Goal: Information Seeking & Learning: Learn about a topic

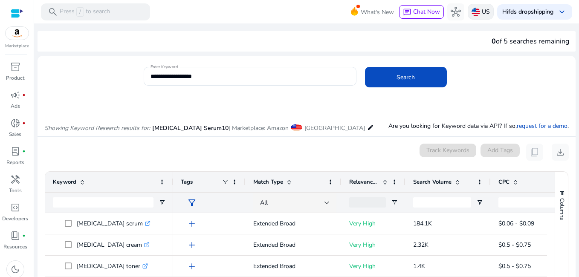
scroll to position [101, 0]
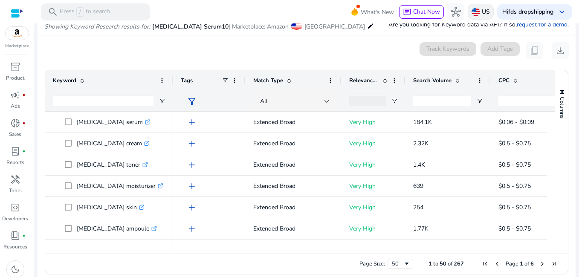
click at [475, 12] on div "US" at bounding box center [480, 12] width 26 height 16
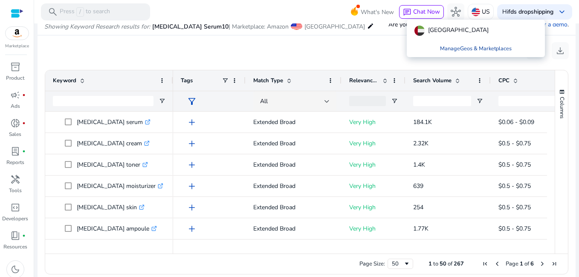
click at [474, 46] on link "Manage Geos & Marketplaces" at bounding box center [475, 48] width 85 height 15
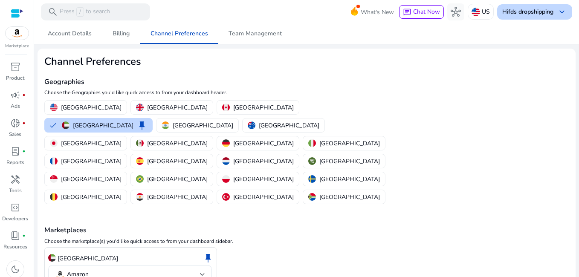
click at [563, 11] on span "keyboard_arrow_down" at bounding box center [561, 12] width 10 height 10
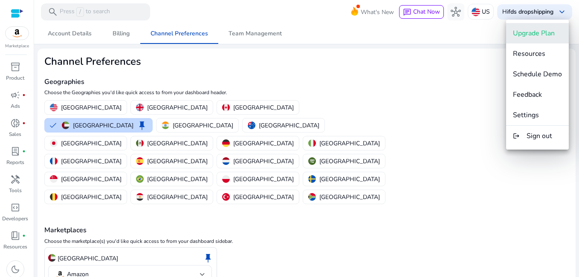
click at [549, 34] on span "Upgrade Plan" at bounding box center [533, 33] width 42 height 9
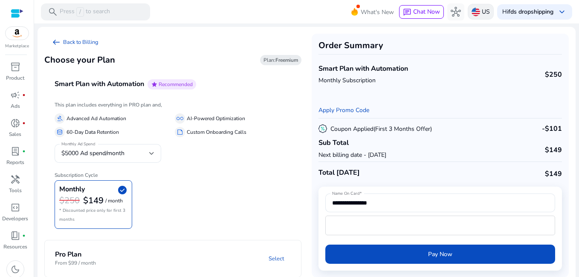
click at [473, 13] on img at bounding box center [475, 12] width 9 height 9
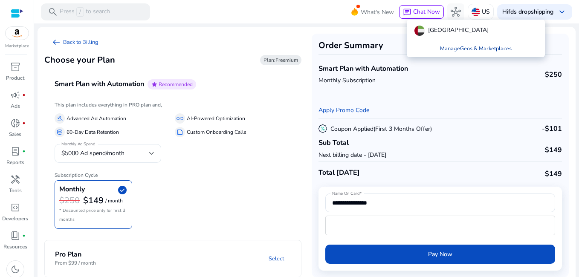
click at [475, 49] on link "Manage Geos & Marketplaces" at bounding box center [475, 48] width 85 height 15
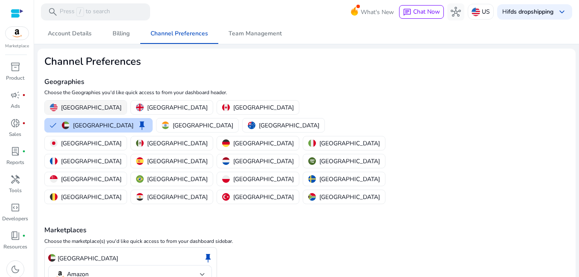
click at [69, 107] on p "[GEOGRAPHIC_DATA]" at bounding box center [91, 107] width 60 height 9
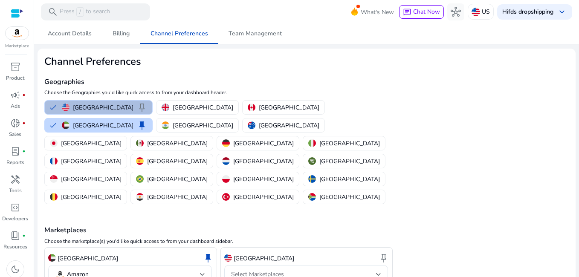
scroll to position [23, 0]
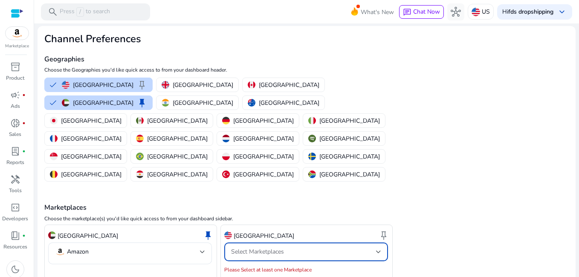
click at [334, 247] on div "Select Marketplaces" at bounding box center [303, 251] width 145 height 9
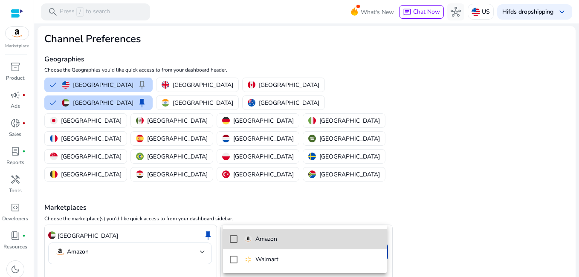
click at [233, 236] on mat-pseudo-checkbox at bounding box center [234, 239] width 8 height 8
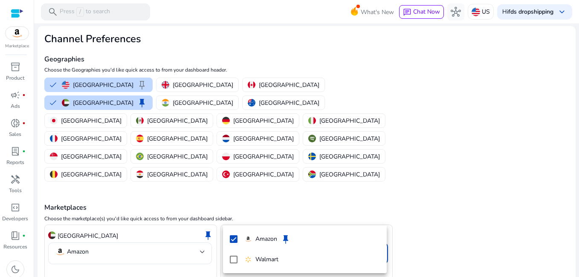
click at [62, 264] on div at bounding box center [289, 138] width 579 height 277
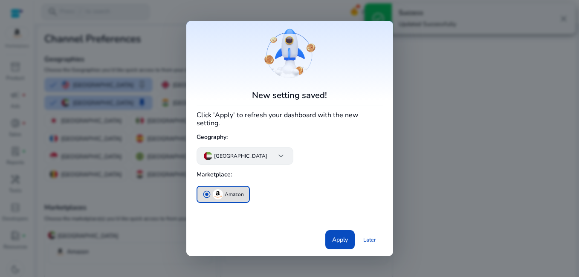
click at [276, 159] on span "keyboard_arrow_down" at bounding box center [281, 156] width 10 height 10
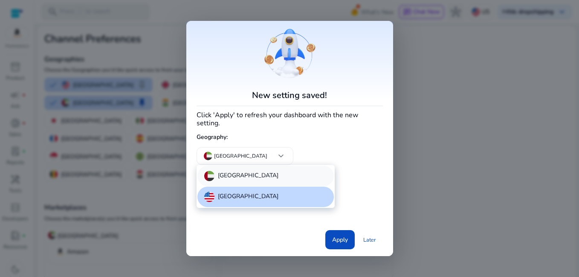
click at [268, 173] on p "[GEOGRAPHIC_DATA]" at bounding box center [248, 176] width 60 height 10
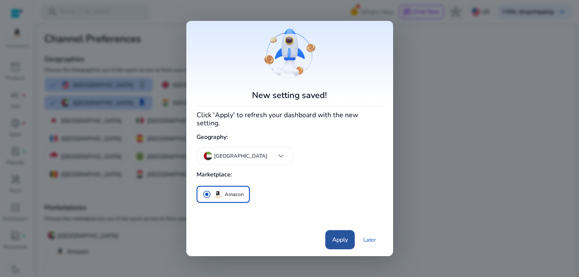
click at [337, 239] on span "Apply" at bounding box center [340, 239] width 16 height 9
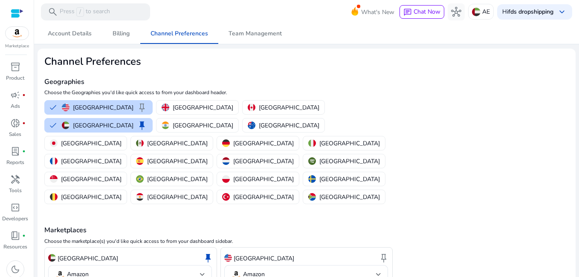
click at [21, 10] on div at bounding box center [17, 14] width 13 height 10
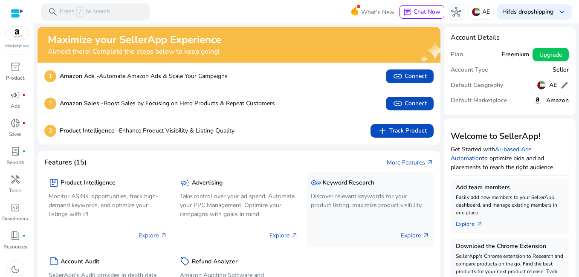
click at [351, 182] on h5 "Keyword Research" at bounding box center [348, 182] width 52 height 7
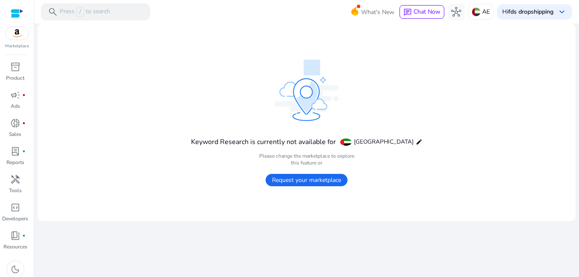
click at [325, 185] on span "Request your marketplace" at bounding box center [306, 180] width 82 height 12
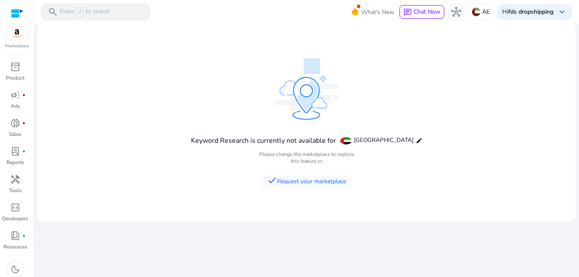
click at [18, 13] on div at bounding box center [17, 14] width 13 height 10
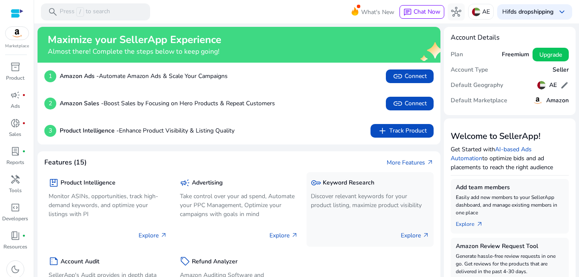
click at [359, 200] on p "Discover relevant keywords for your product listing, maximize product visibility" at bounding box center [370, 201] width 118 height 18
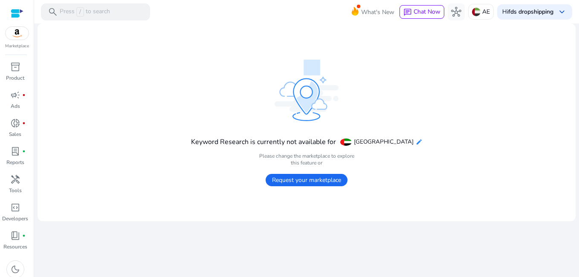
click at [417, 141] on mat-icon "edit" at bounding box center [418, 141] width 7 height 7
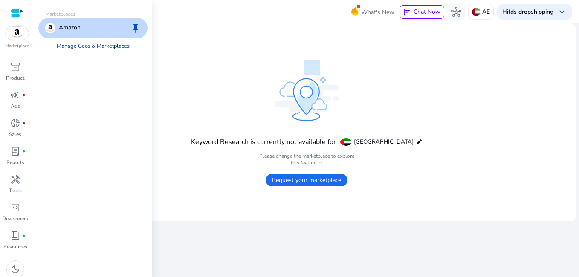
click at [74, 44] on link "Manage Geos & Marketplaces" at bounding box center [93, 45] width 86 height 15
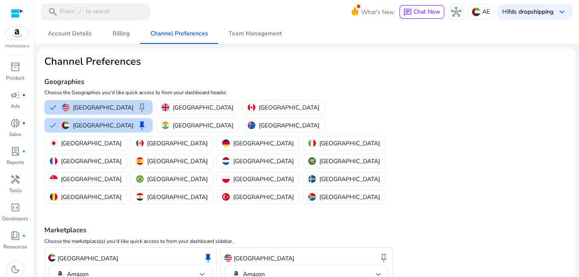
scroll to position [23, 0]
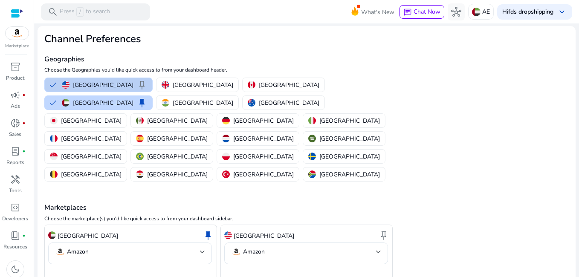
click at [108, 81] on p "[GEOGRAPHIC_DATA]" at bounding box center [103, 85] width 60 height 9
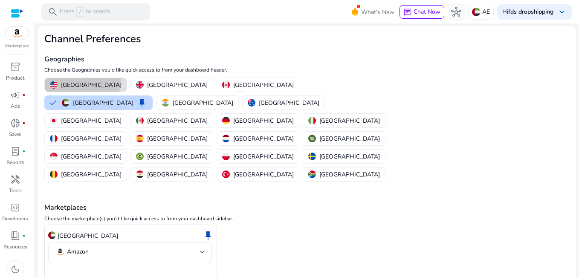
click at [82, 81] on p "[GEOGRAPHIC_DATA]" at bounding box center [91, 85] width 60 height 9
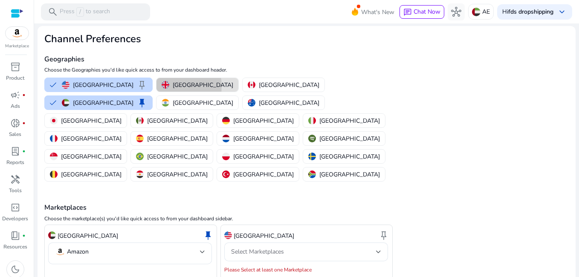
click at [173, 86] on p "[GEOGRAPHIC_DATA]" at bounding box center [203, 85] width 60 height 9
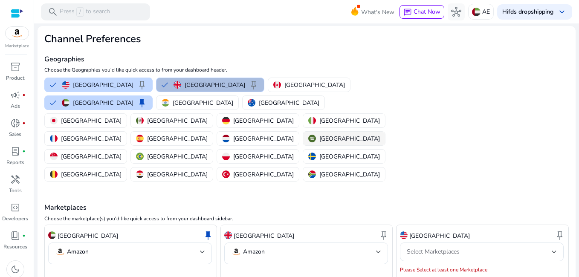
click at [319, 134] on p "[GEOGRAPHIC_DATA]" at bounding box center [349, 138] width 60 height 9
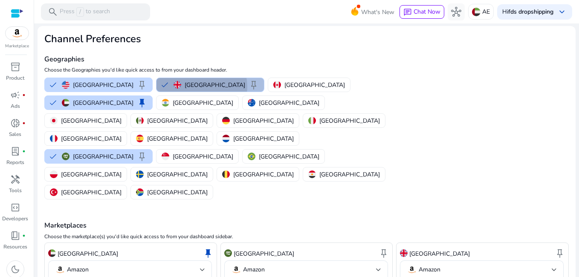
click at [184, 87] on p "[GEOGRAPHIC_DATA]" at bounding box center [214, 85] width 60 height 9
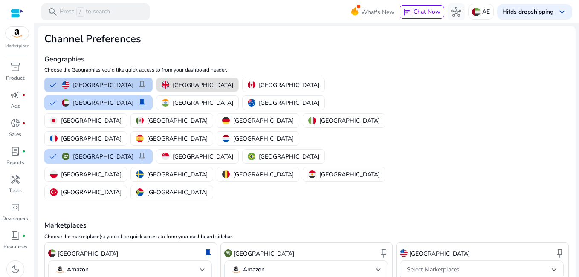
click at [99, 87] on p "[GEOGRAPHIC_DATA]" at bounding box center [103, 85] width 60 height 9
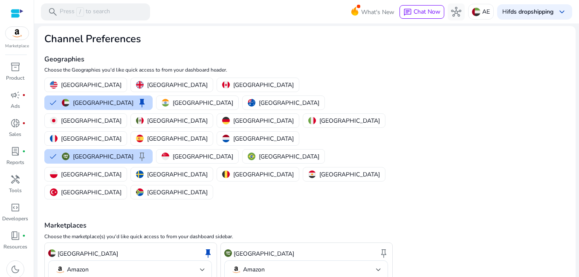
click at [133, 152] on p "[GEOGRAPHIC_DATA]" at bounding box center [103, 156] width 60 height 9
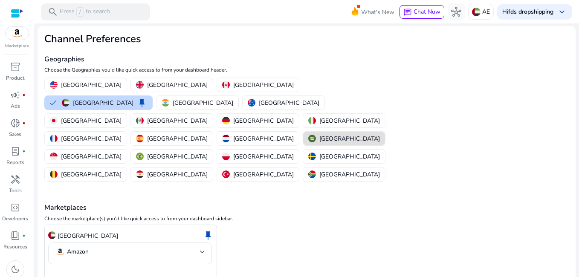
click at [319, 134] on p "[GEOGRAPHIC_DATA]" at bounding box center [349, 138] width 60 height 9
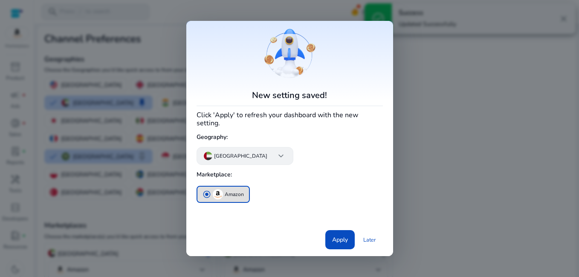
click at [269, 158] on app-icon "keyboard_arrow_down" at bounding box center [277, 156] width 17 height 10
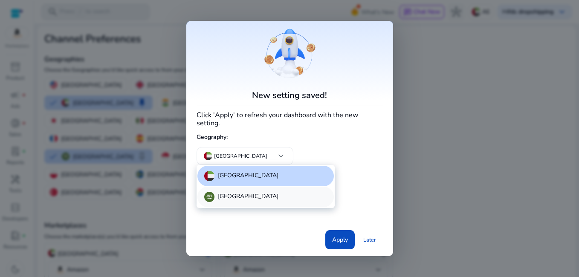
click at [231, 195] on p "[GEOGRAPHIC_DATA]" at bounding box center [248, 197] width 60 height 10
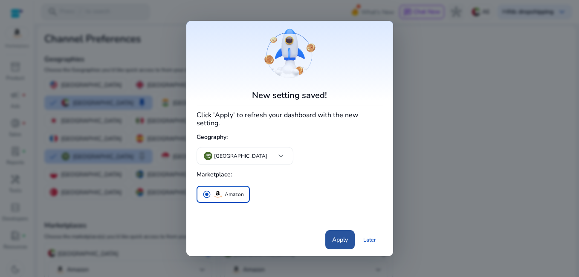
click at [345, 238] on span "Apply" at bounding box center [340, 239] width 16 height 9
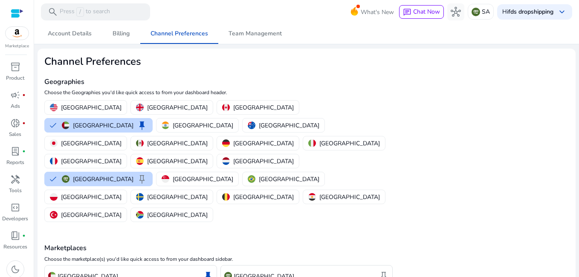
click at [21, 10] on div at bounding box center [17, 14] width 13 height 10
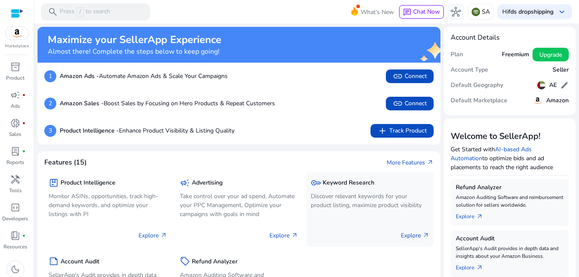
click at [334, 182] on h5 "Keyword Research" at bounding box center [348, 182] width 52 height 7
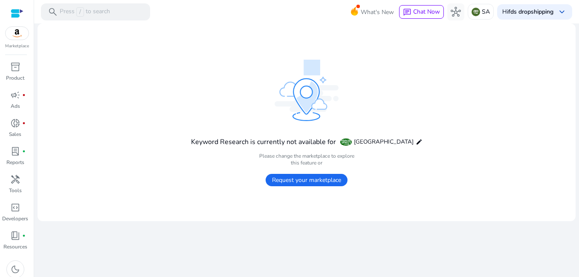
click at [18, 11] on div at bounding box center [17, 14] width 13 height 10
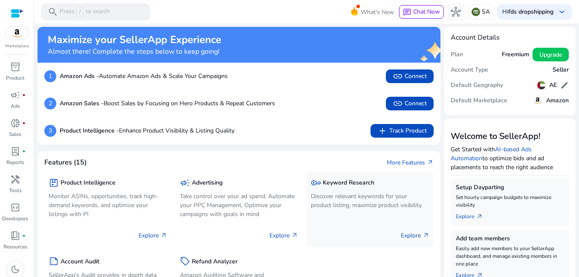
click at [353, 179] on h5 "Keyword Research" at bounding box center [348, 182] width 52 height 7
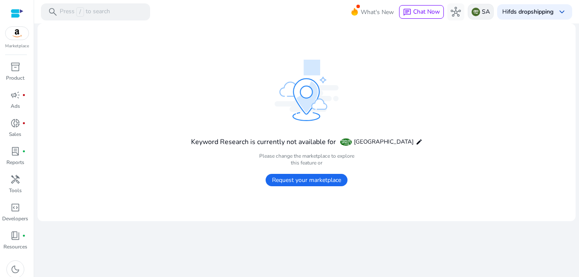
click at [476, 12] on img at bounding box center [475, 12] width 9 height 9
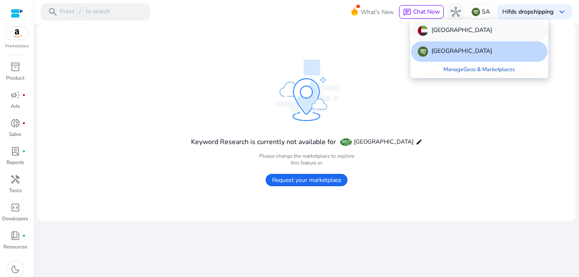
click at [470, 29] on p "[GEOGRAPHIC_DATA]" at bounding box center [461, 31] width 60 height 10
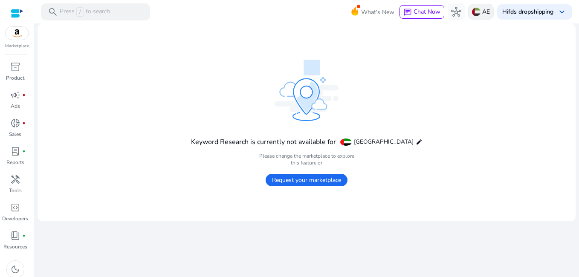
click at [485, 9] on p "AE" at bounding box center [486, 11] width 8 height 15
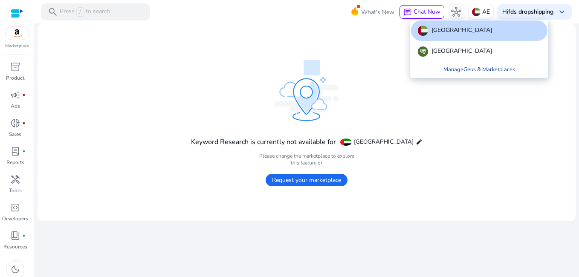
click at [482, 68] on link "Manage Geos & Marketplaces" at bounding box center [478, 69] width 85 height 15
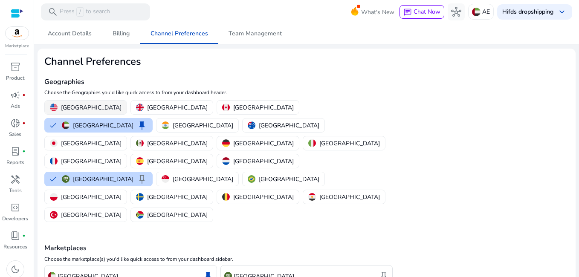
click at [89, 106] on p "[GEOGRAPHIC_DATA]" at bounding box center [91, 107] width 60 height 9
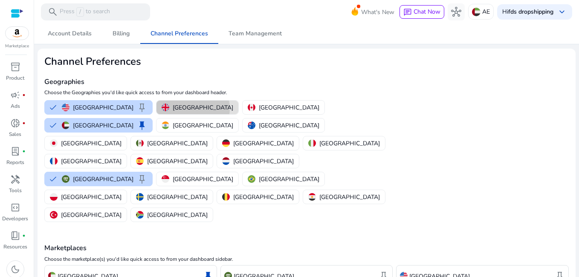
click at [173, 108] on p "[GEOGRAPHIC_DATA]" at bounding box center [203, 107] width 60 height 9
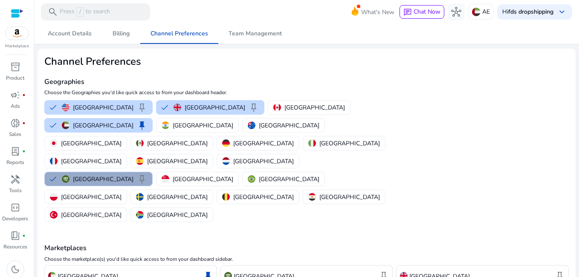
click at [133, 175] on p "[GEOGRAPHIC_DATA]" at bounding box center [103, 179] width 60 height 9
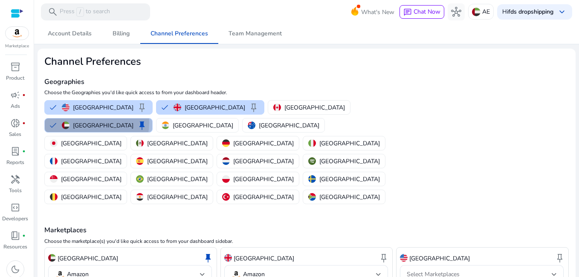
click at [133, 121] on p "[GEOGRAPHIC_DATA]" at bounding box center [103, 125] width 60 height 9
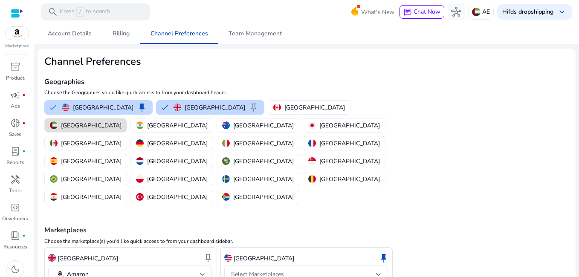
scroll to position [23, 0]
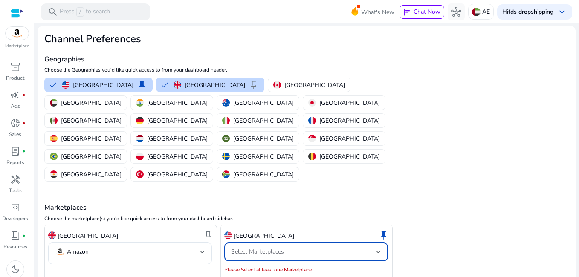
click at [357, 247] on div "Select Marketplaces" at bounding box center [303, 251] width 145 height 9
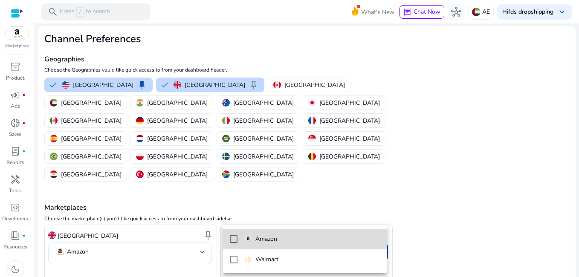
click at [312, 242] on span "Amazon" at bounding box center [311, 238] width 135 height 9
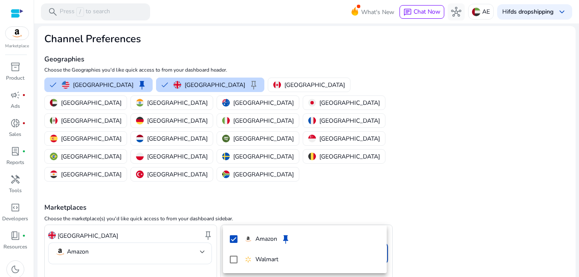
click at [102, 215] on div at bounding box center [289, 138] width 579 height 277
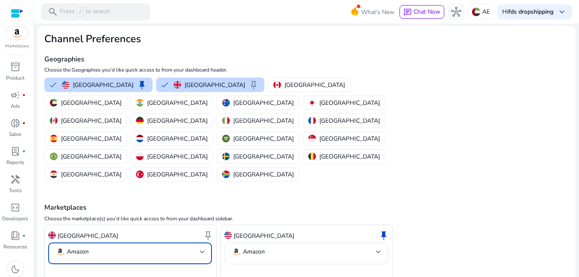
click at [102, 247] on mat-select-trigger "Amazon" at bounding box center [127, 252] width 145 height 10
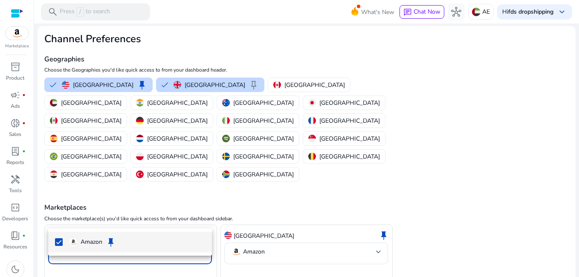
click at [102, 215] on div at bounding box center [289, 138] width 579 height 277
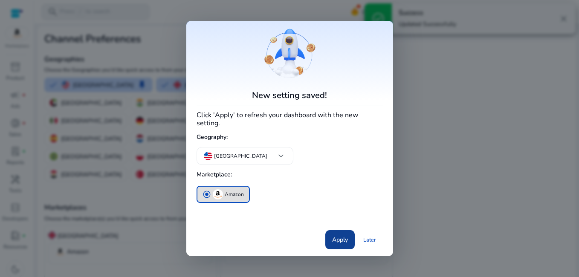
click at [337, 242] on span "Apply" at bounding box center [340, 239] width 16 height 9
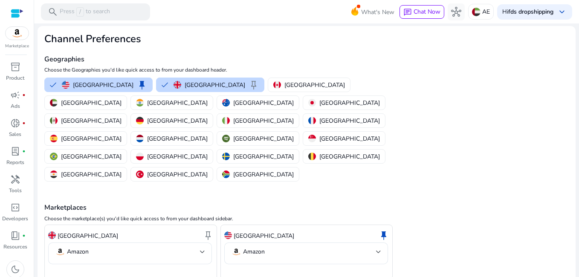
click at [22, 10] on div at bounding box center [17, 14] width 13 height 10
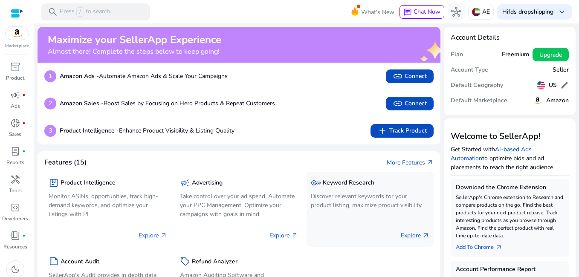
click at [340, 181] on h5 "Keyword Research" at bounding box center [348, 182] width 52 height 7
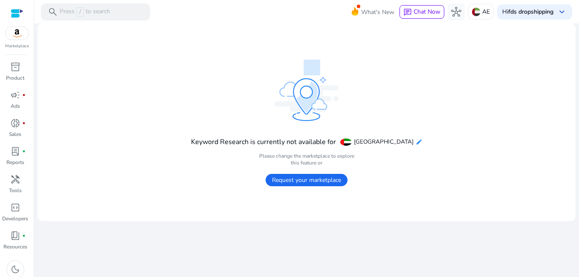
click at [415, 142] on mat-icon "edit" at bounding box center [418, 141] width 7 height 7
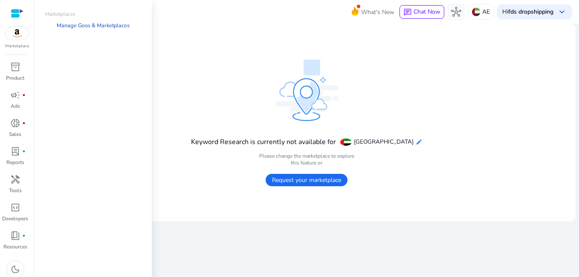
click at [418, 141] on mat-icon "edit" at bounding box center [418, 141] width 7 height 7
click at [480, 12] on div "AE" at bounding box center [481, 12] width 26 height 16
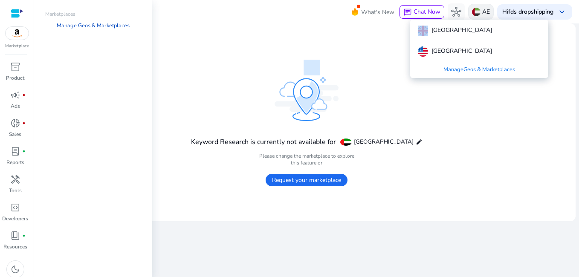
click at [481, 13] on div at bounding box center [289, 138] width 579 height 277
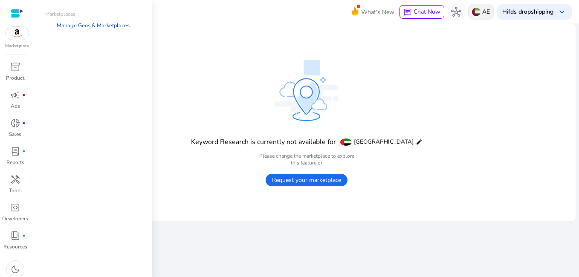
click at [482, 16] on p "AE" at bounding box center [486, 11] width 8 height 15
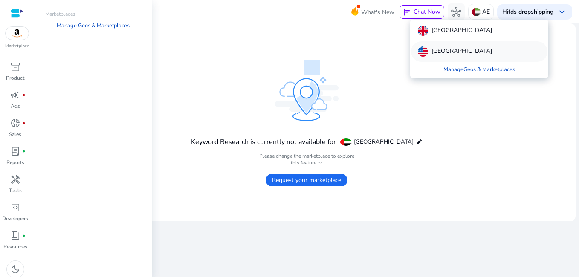
drag, startPoint x: 0, startPoint y: 0, endPoint x: 465, endPoint y: 52, distance: 468.0
click at [465, 52] on p "[GEOGRAPHIC_DATA]" at bounding box center [461, 51] width 60 height 10
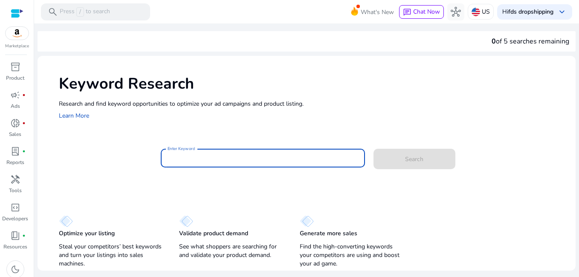
click at [323, 156] on input "Enter Keyword" at bounding box center [262, 157] width 190 height 9
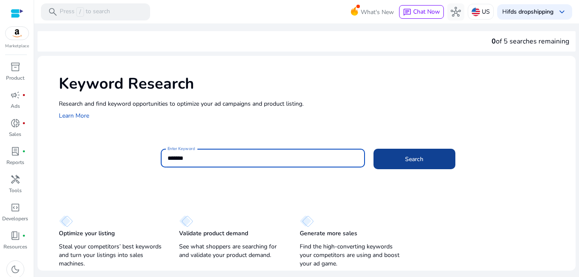
type input "*******"
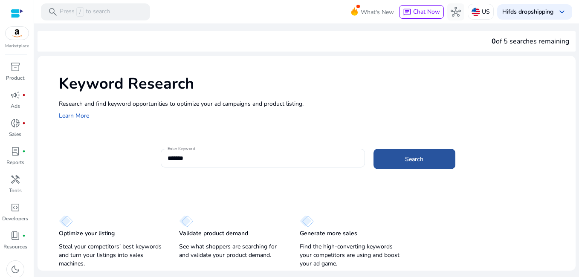
click at [403, 155] on span at bounding box center [414, 159] width 82 height 20
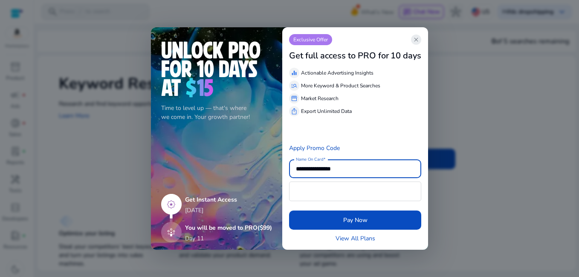
click at [420, 37] on app-icon "close" at bounding box center [416, 40] width 10 height 10
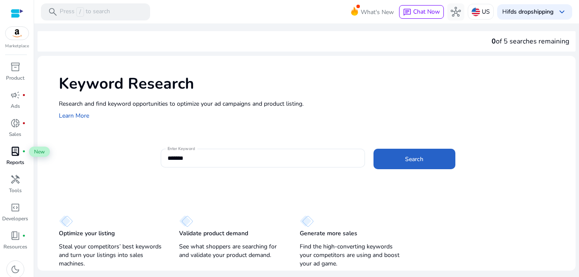
click at [24, 151] on span "fiber_manual_record" at bounding box center [23, 151] width 3 height 3
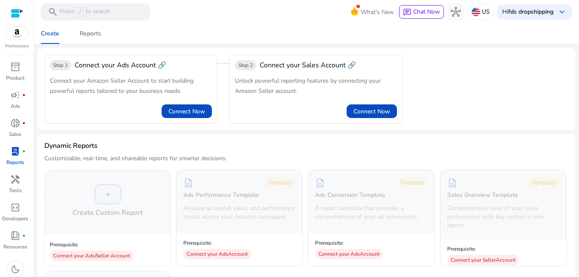
click at [21, 10] on div at bounding box center [17, 14] width 13 height 10
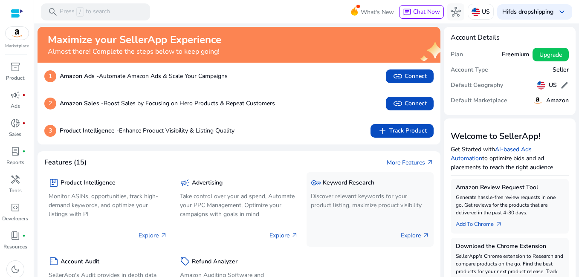
click at [347, 182] on h5 "Keyword Research" at bounding box center [348, 182] width 52 height 7
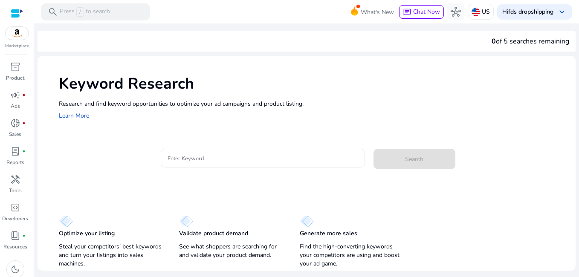
click at [342, 162] on input "Enter Keyword" at bounding box center [262, 157] width 190 height 9
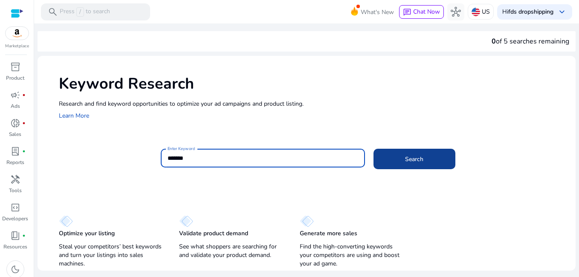
type input "*******"
click at [440, 161] on span at bounding box center [414, 159] width 82 height 20
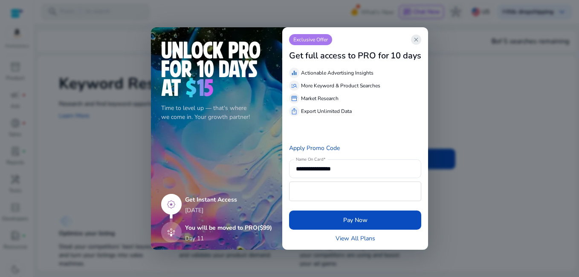
click at [418, 39] on span "close" at bounding box center [415, 39] width 7 height 7
